Goal: Transaction & Acquisition: Download file/media

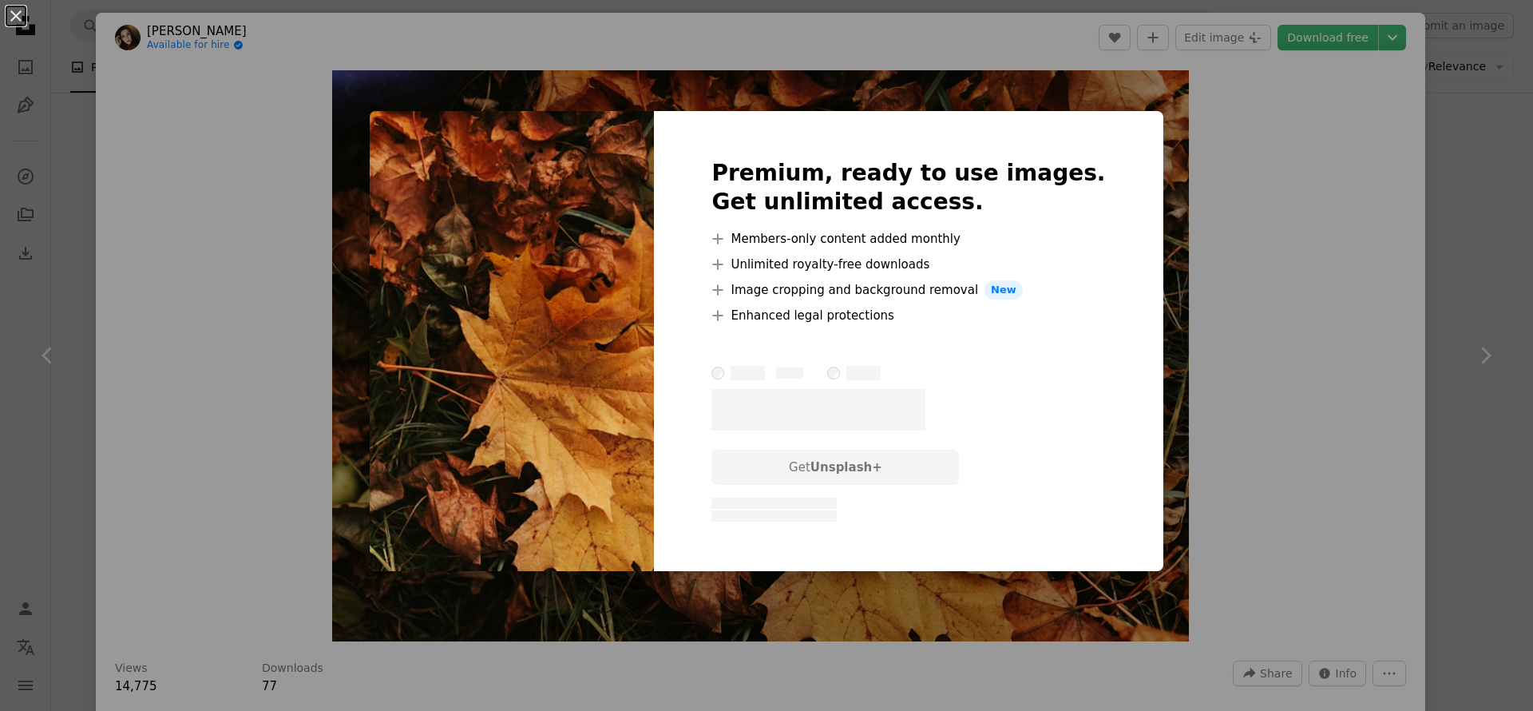
scroll to position [1849, 0]
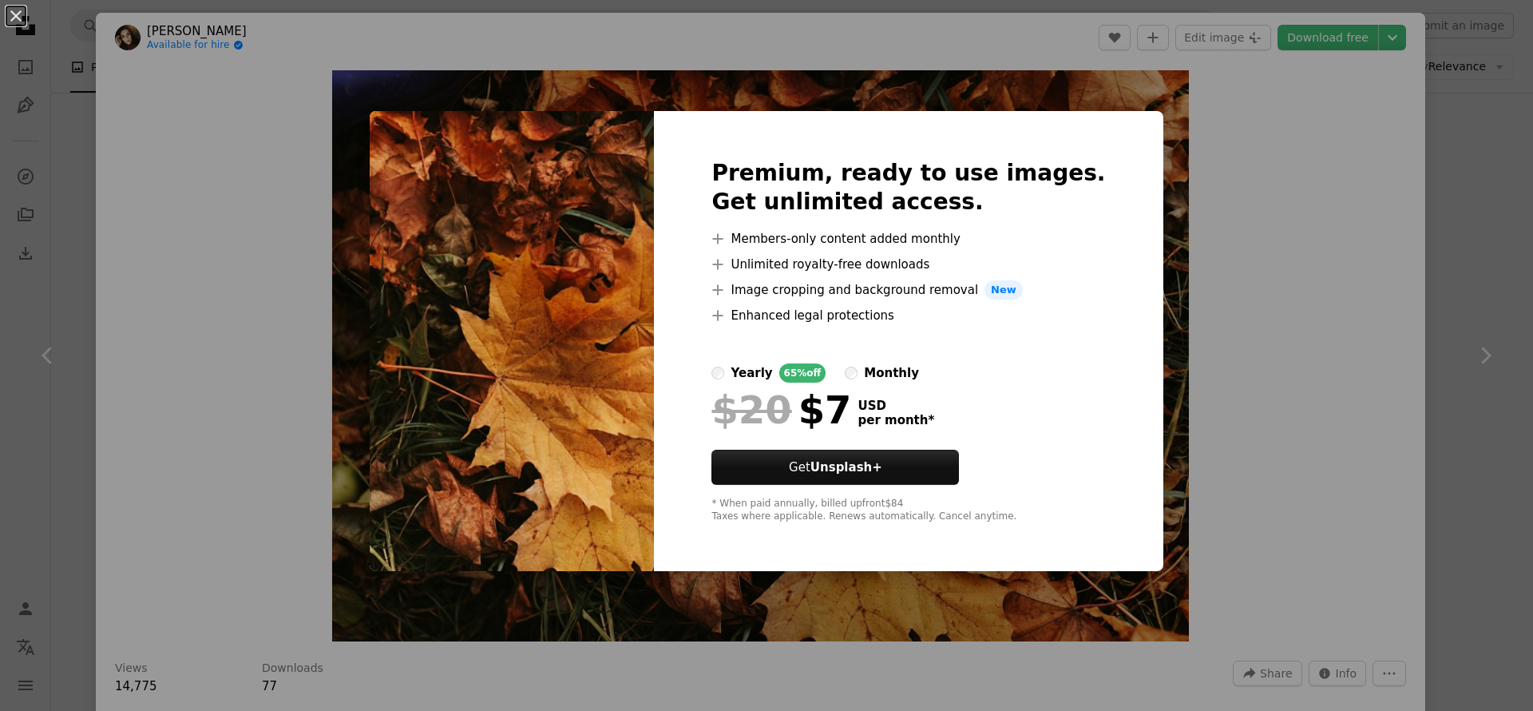
click at [208, 220] on div "An X shape Premium, ready to use images. Get unlimited access. A plus sign Memb…" at bounding box center [766, 355] width 1533 height 711
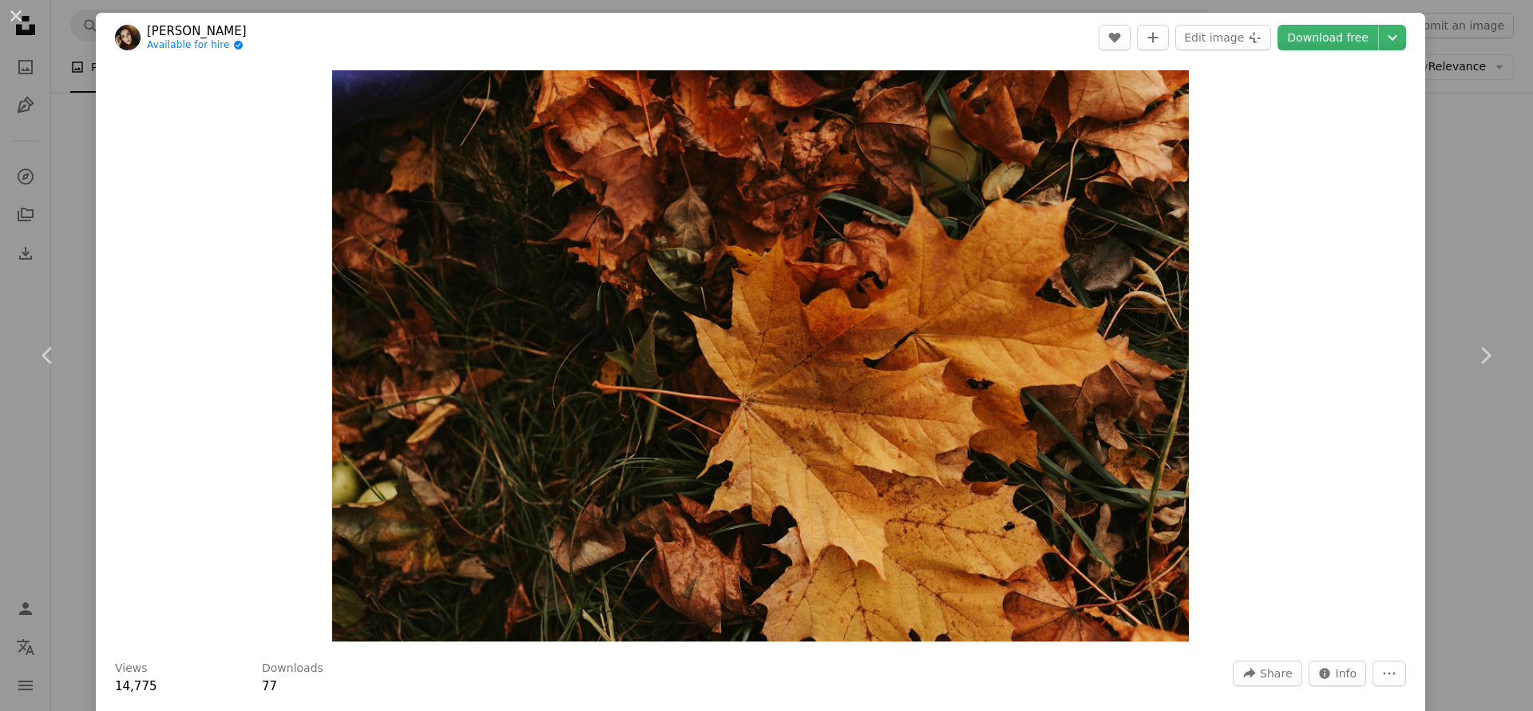
click at [73, 262] on div "An X shape Chevron left Chevron right [PERSON_NAME] Available for hire A checkm…" at bounding box center [766, 355] width 1533 height 711
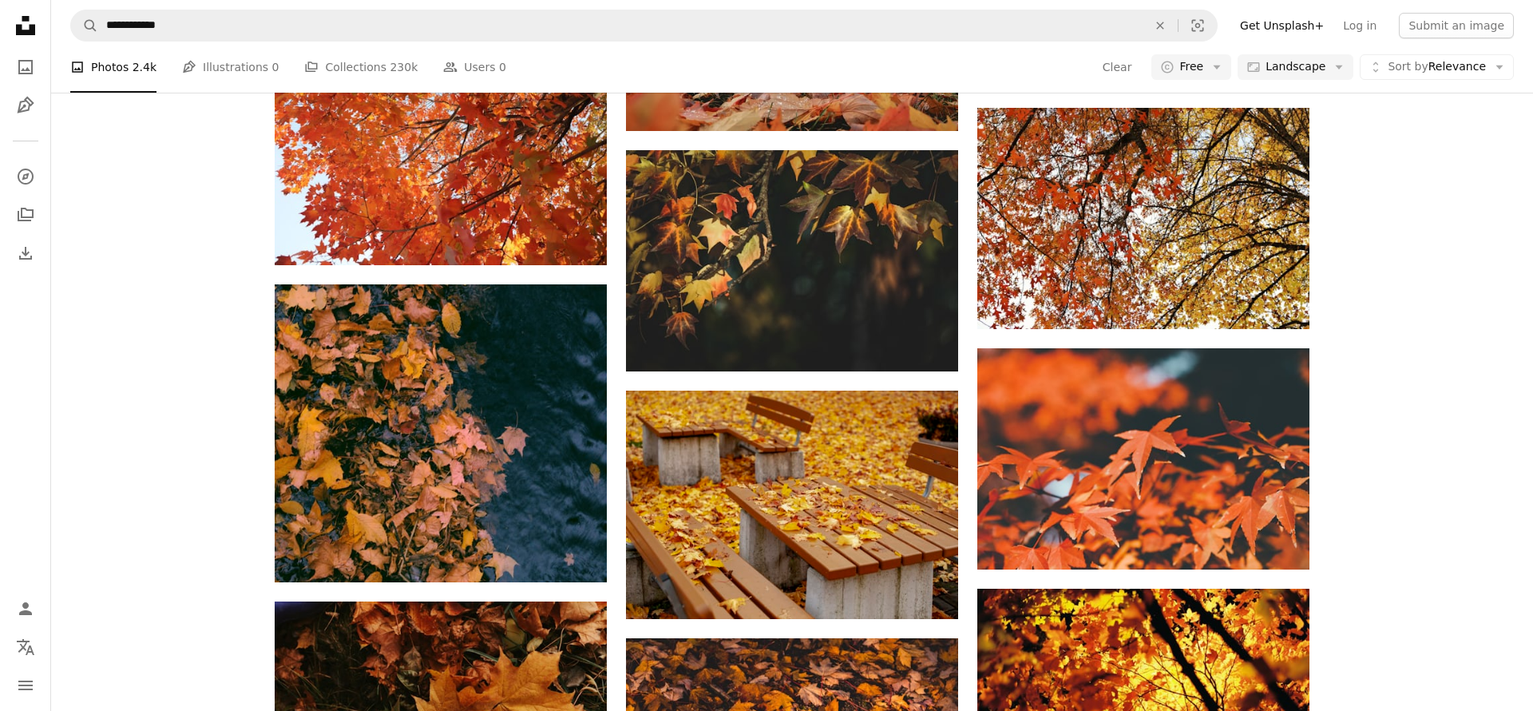
scroll to position [1566, 0]
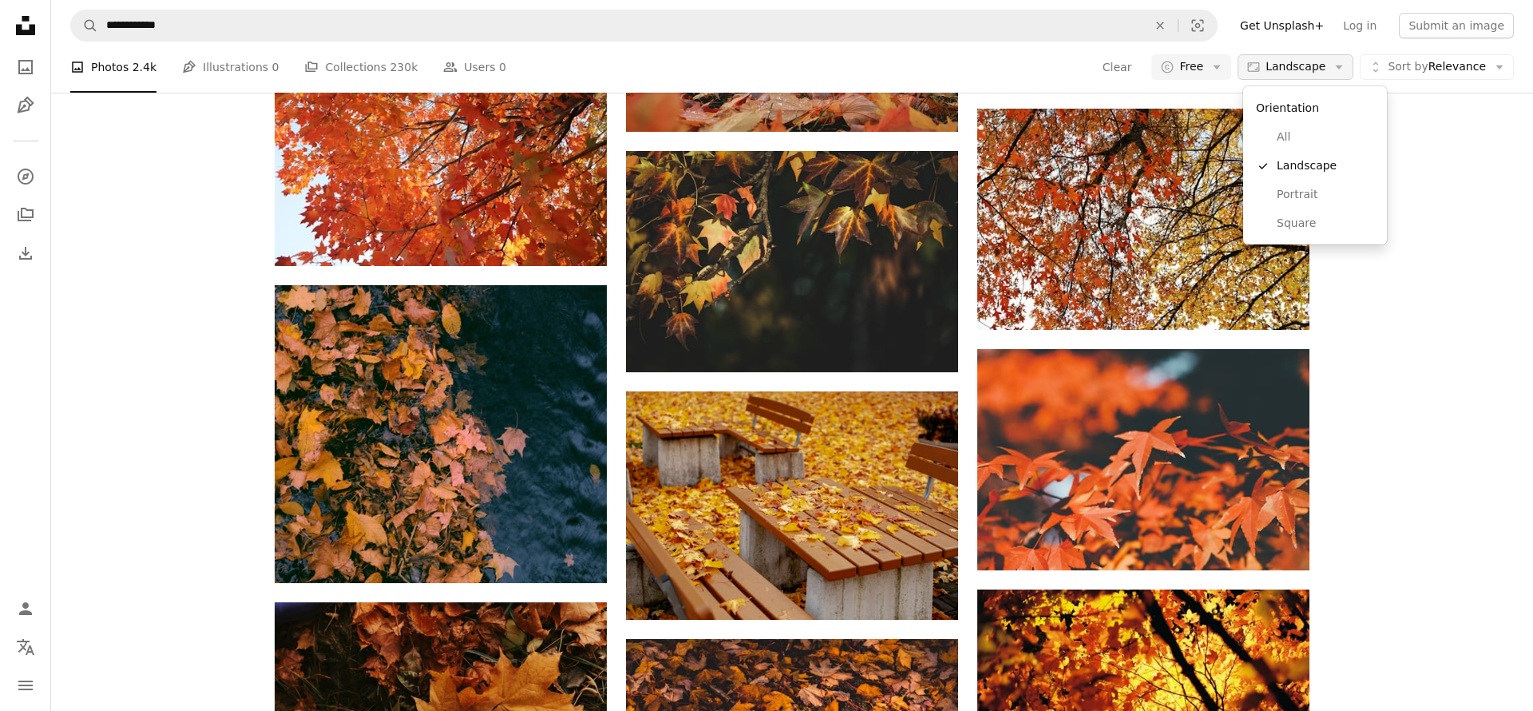
click at [1308, 69] on span "Landscape" at bounding box center [1296, 67] width 60 height 16
click at [1307, 69] on span "Landscape" at bounding box center [1296, 67] width 60 height 16
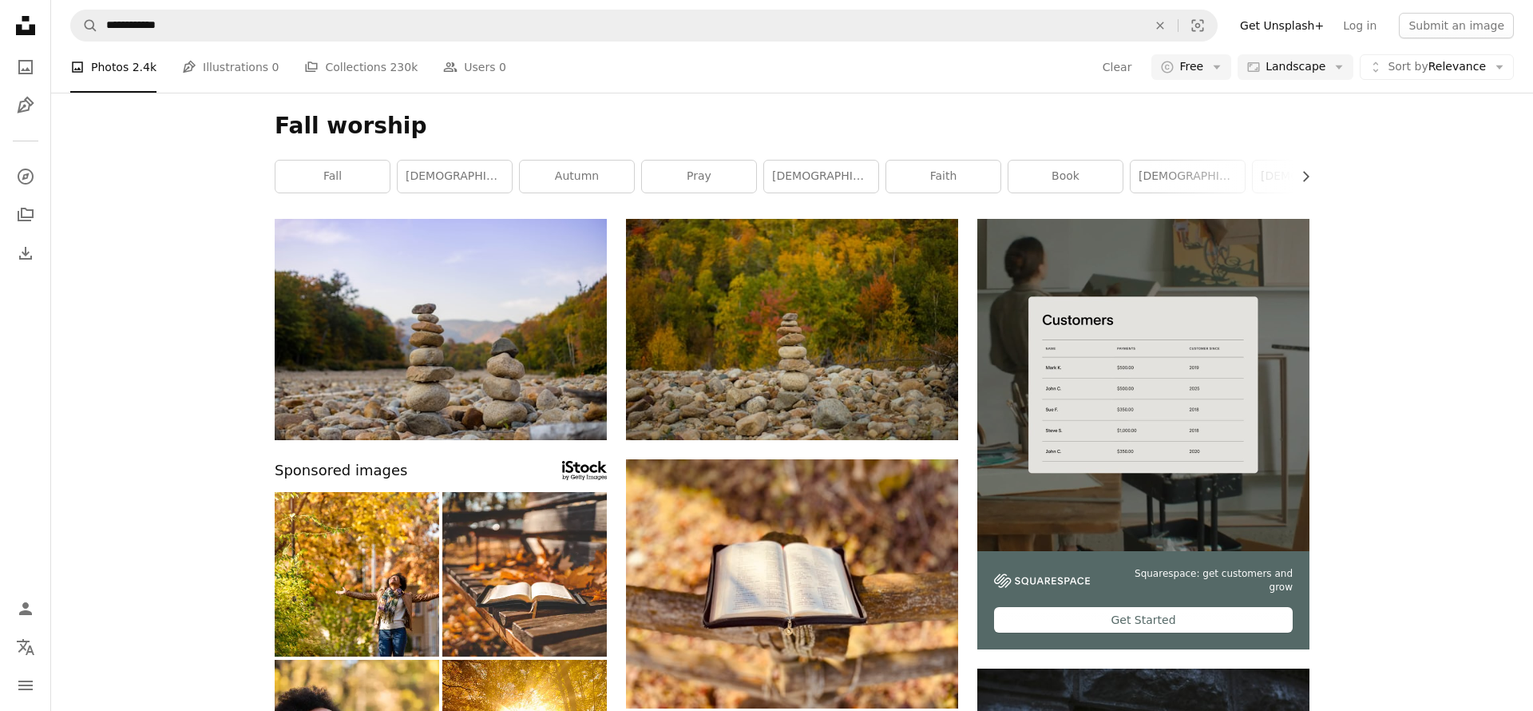
scroll to position [0, 0]
click at [577, 175] on link "autumn" at bounding box center [577, 177] width 114 height 32
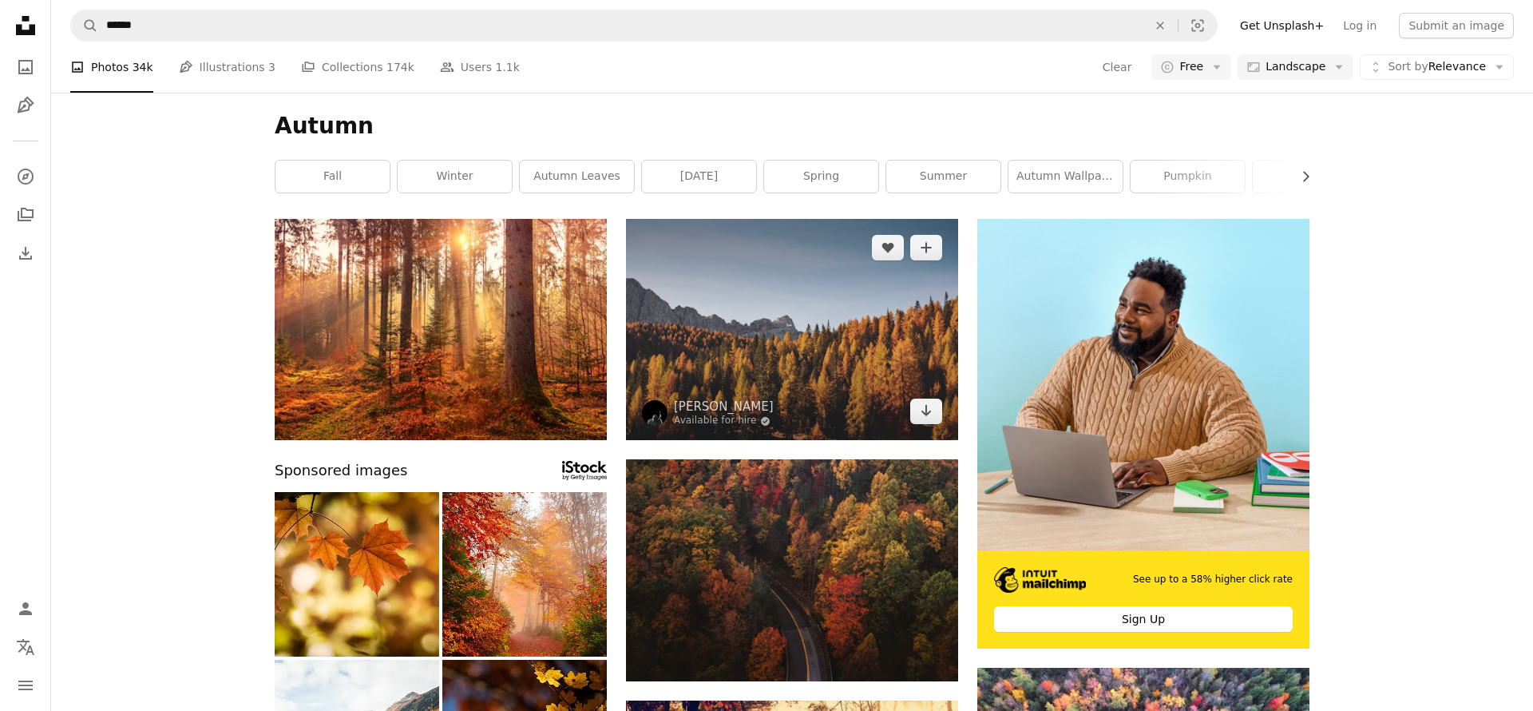
click at [784, 326] on img at bounding box center [792, 329] width 332 height 221
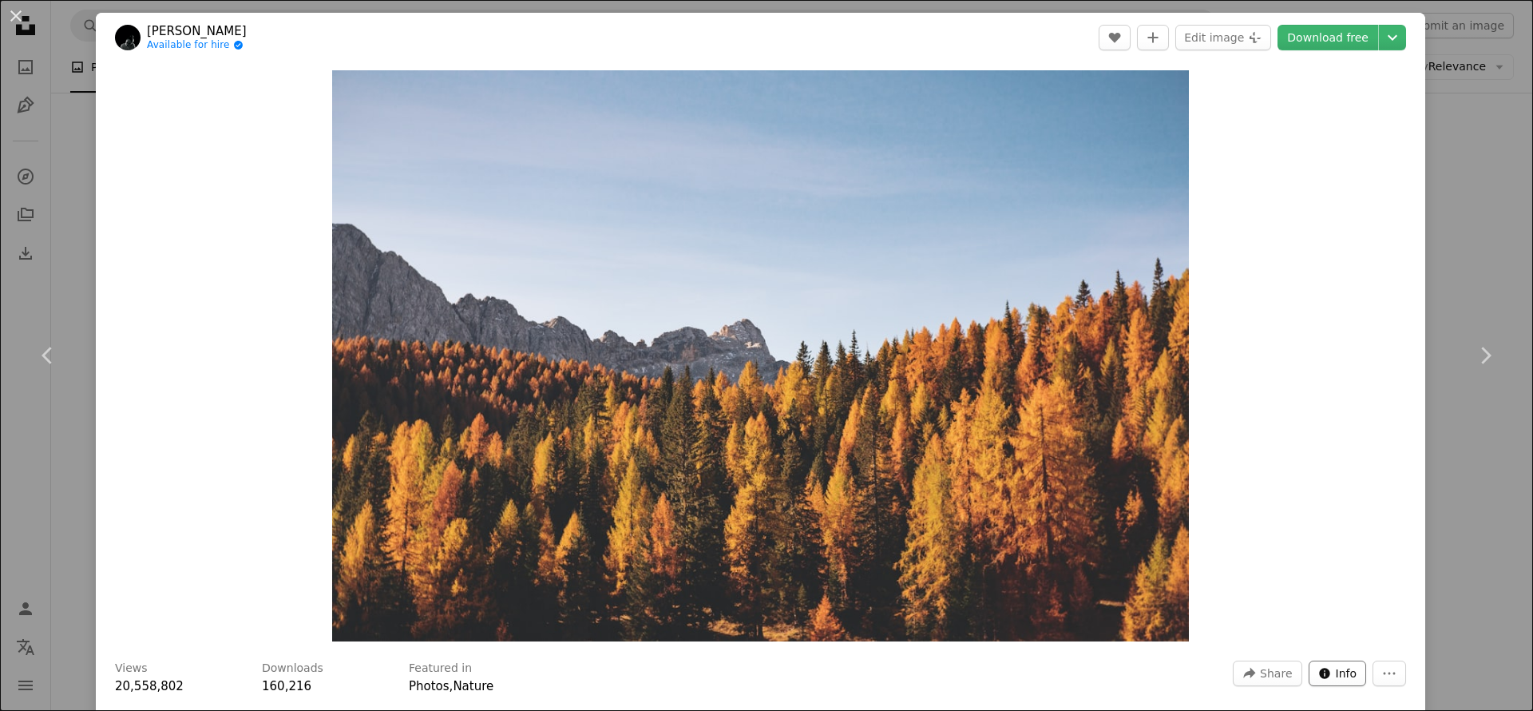
click at [1358, 674] on span "Info" at bounding box center [1347, 673] width 22 height 24
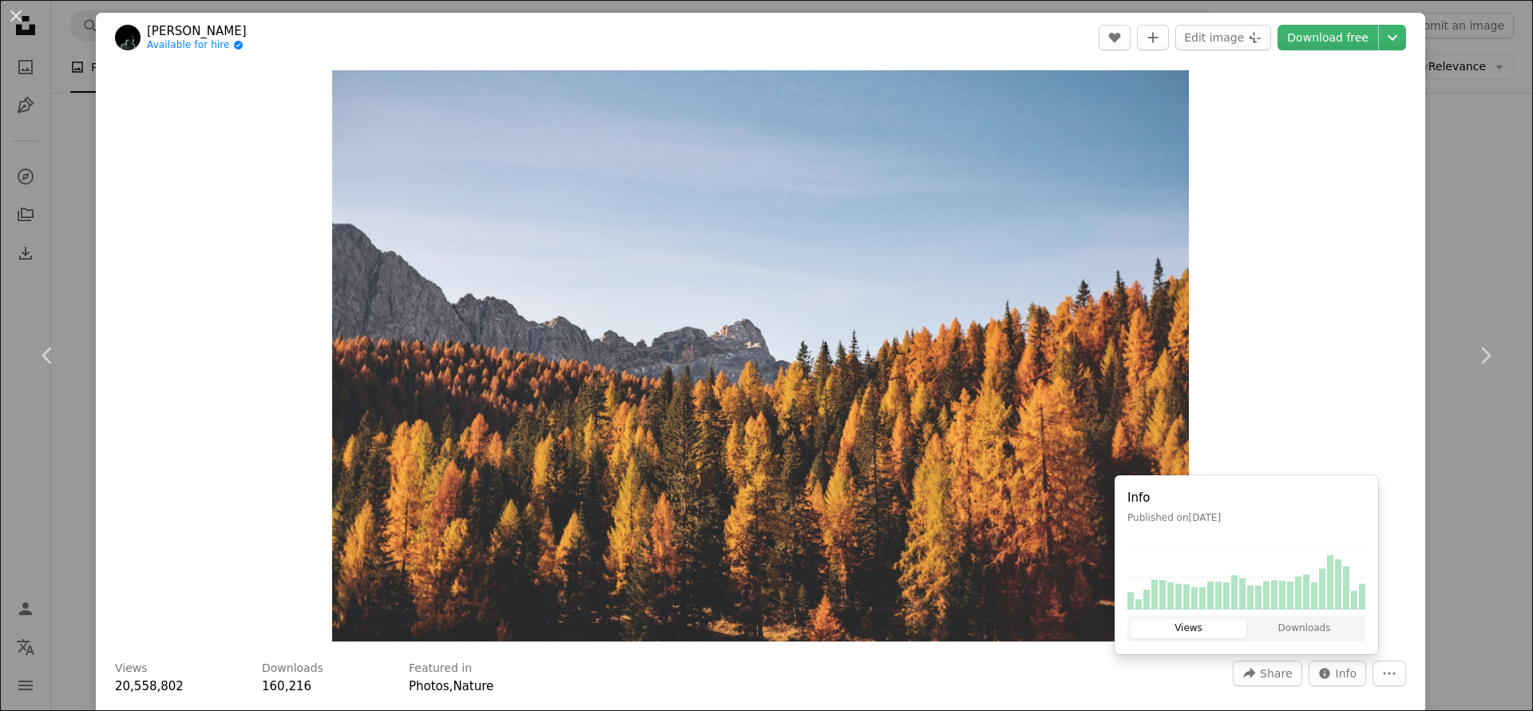
click at [1285, 434] on div "Zoom in" at bounding box center [761, 355] width 1330 height 587
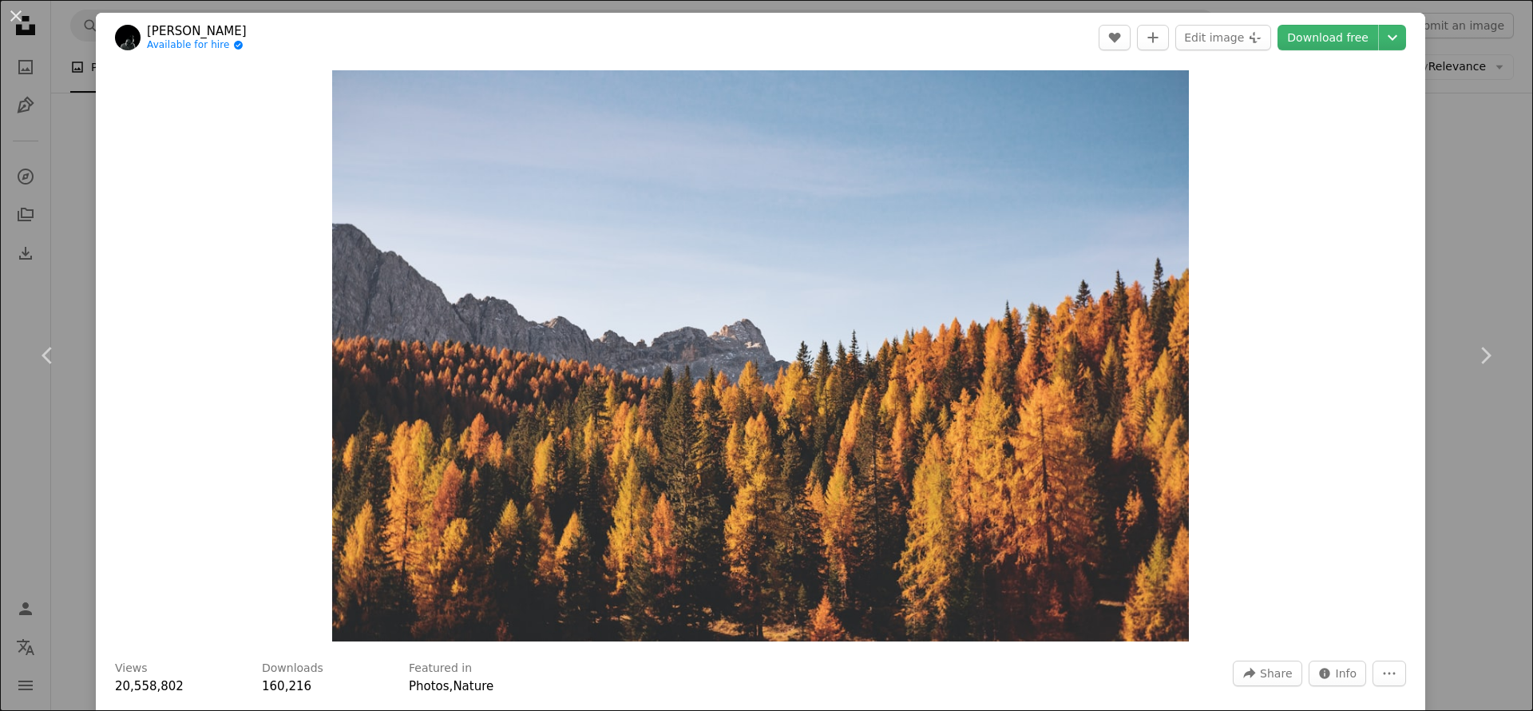
click at [83, 177] on div "An X shape Chevron left Chevron right [PERSON_NAME] Available for hire A checkm…" at bounding box center [766, 355] width 1533 height 711
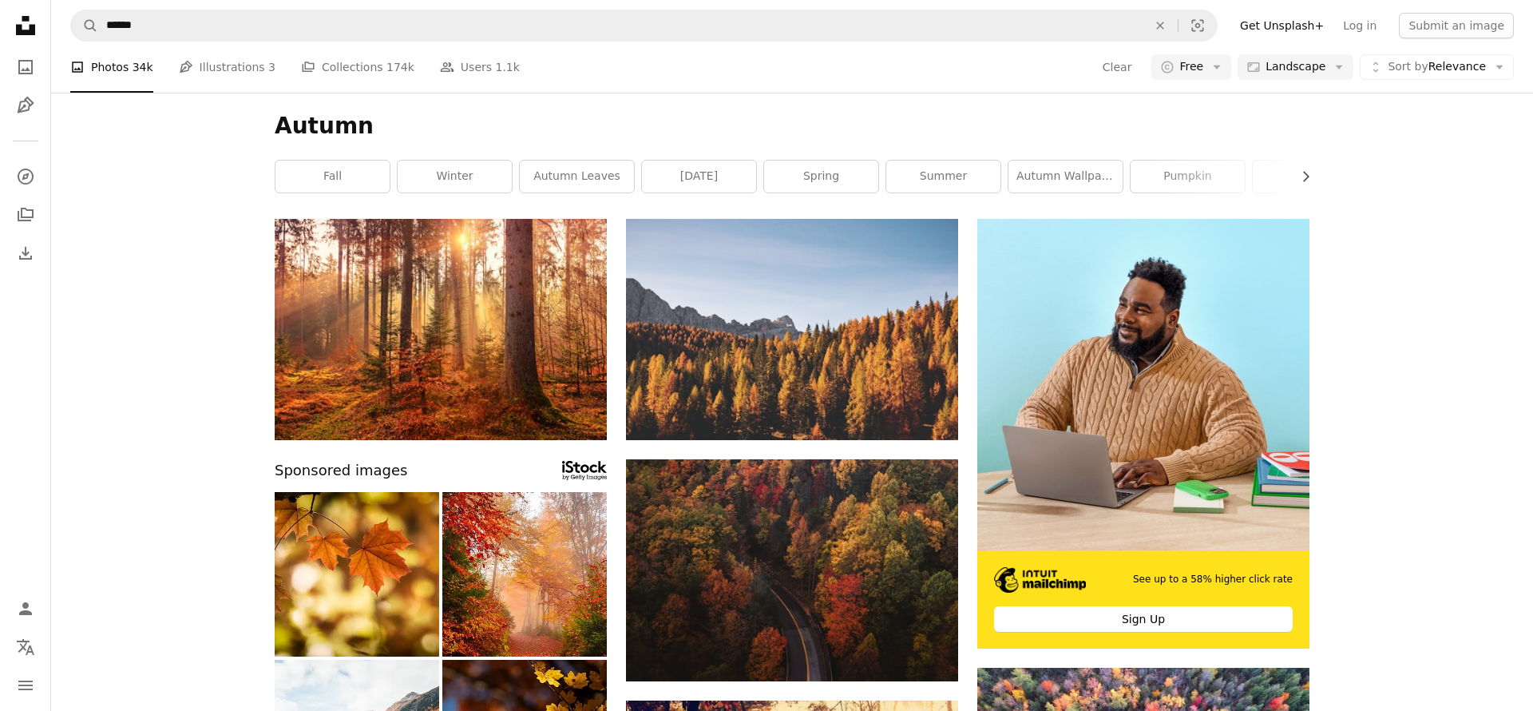
click at [219, 65] on link "Pen Tool Illustrations 3" at bounding box center [227, 67] width 97 height 51
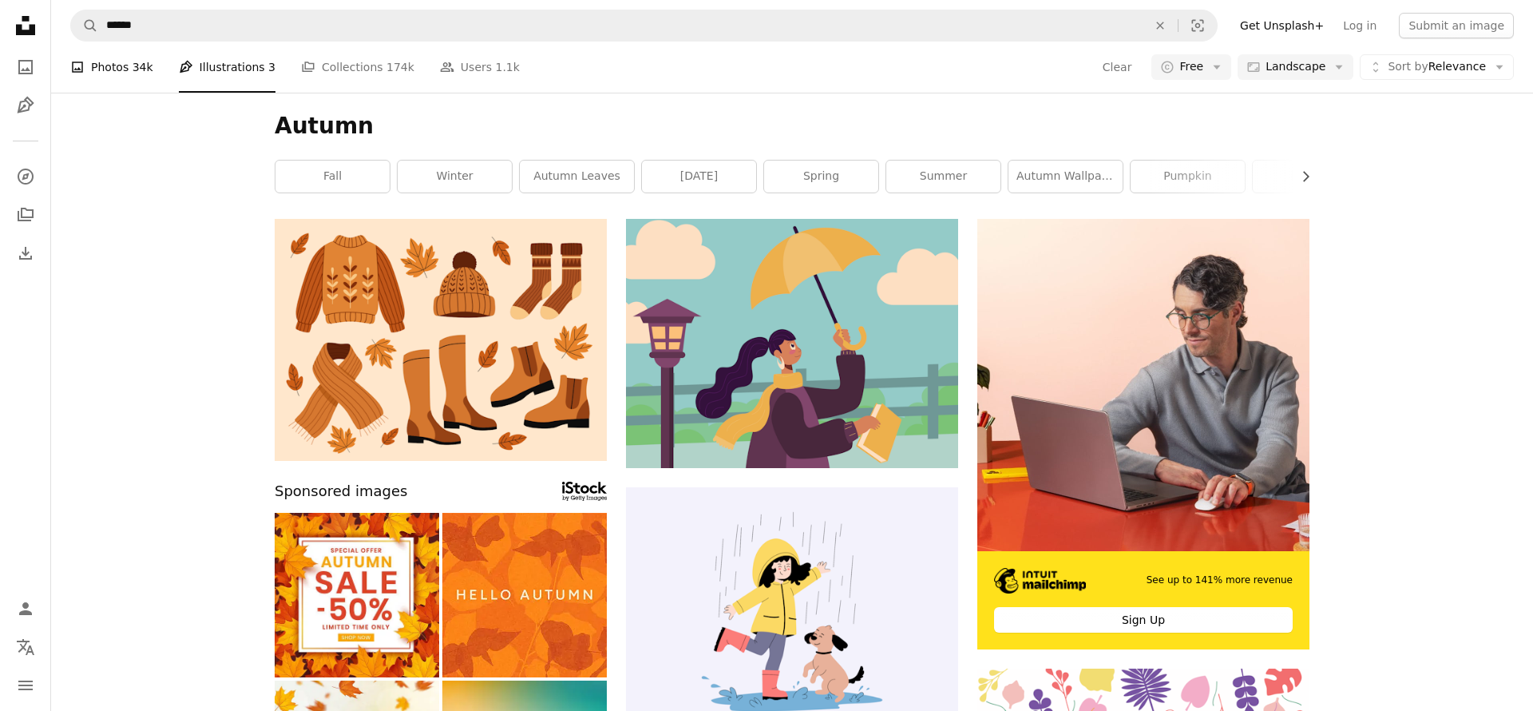
click at [125, 65] on link "A photo Photos 34k" at bounding box center [111, 67] width 83 height 51
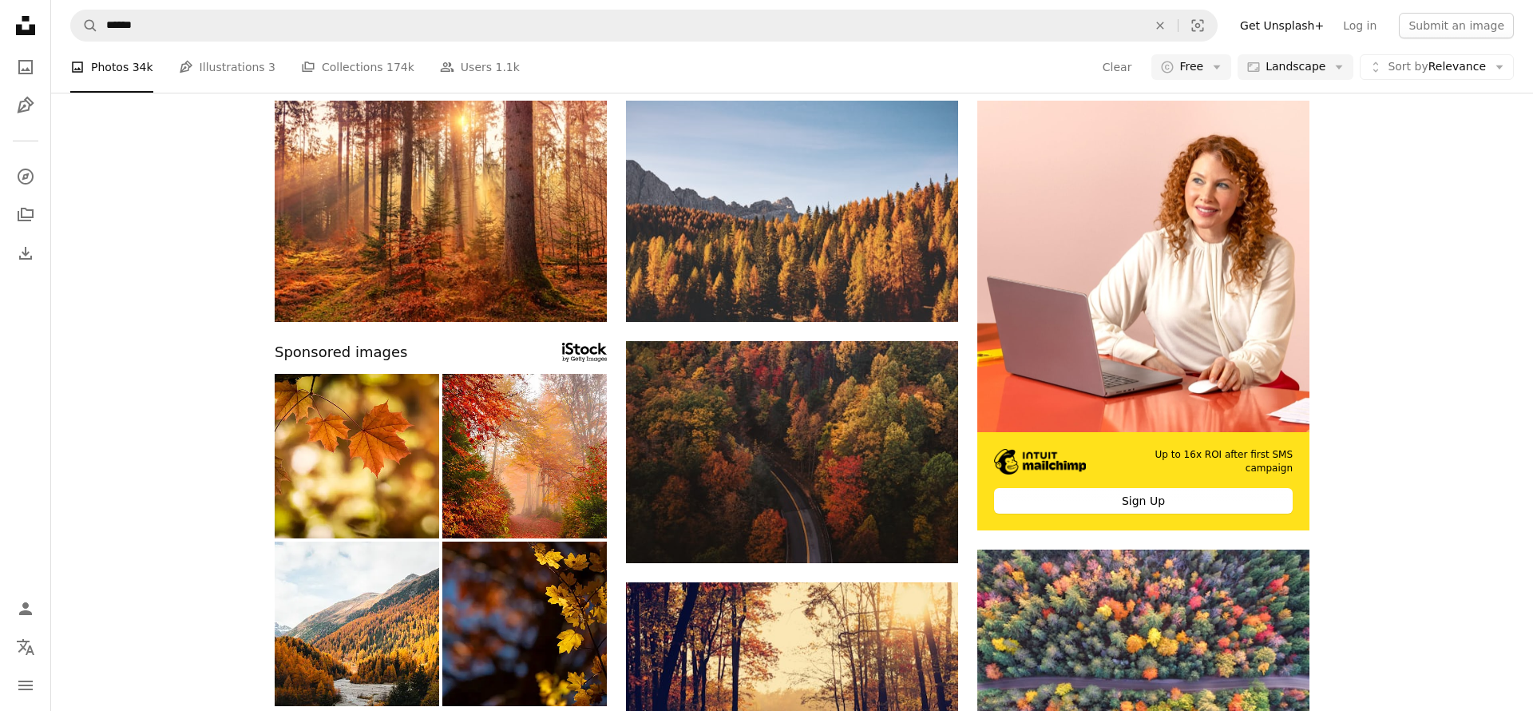
scroll to position [117, 0]
